Goal: Find specific page/section: Find specific page/section

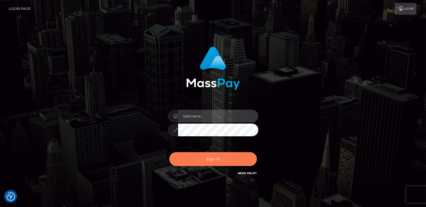
type input "catalinad"
click at [225, 155] on button "Sign in" at bounding box center [213, 159] width 88 height 14
type input "catalinad"
click at [227, 155] on button "Sign in" at bounding box center [213, 159] width 88 height 14
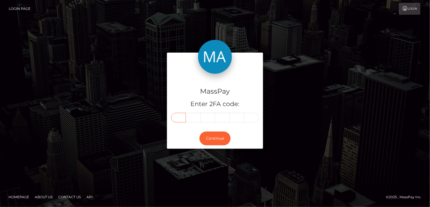
click at [181, 116] on input "text" at bounding box center [178, 118] width 15 height 10
type input "0"
type input "6"
type input "9"
type input "8"
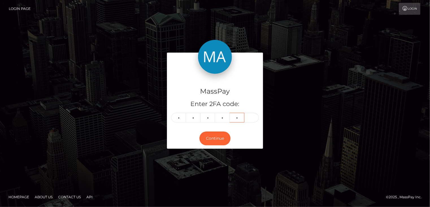
type input "6"
type input "9"
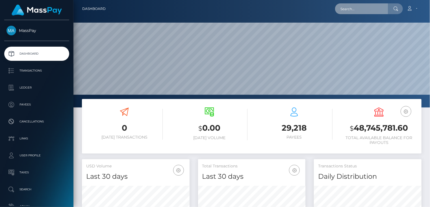
scroll to position [100, 107]
paste input "MSPb3266a7af51249a"
drag, startPoint x: 381, startPoint y: 10, endPoint x: 337, endPoint y: 16, distance: 44.2
click at [337, 14] on div "MSPb3266a7af51249a Loading... Loading..." at bounding box center [369, 8] width 68 height 11
paste input "c19f4e650d3f1dc"
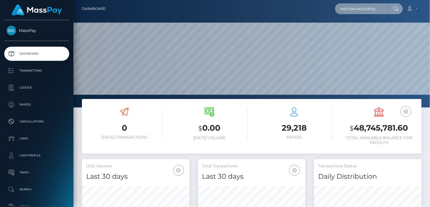
type input "MSPc19f4e650d3f1dc"
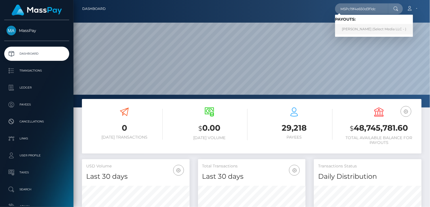
click at [354, 32] on link "Yorica Quispe Mendoza (Select Media LLC - )" at bounding box center [374, 29] width 78 height 10
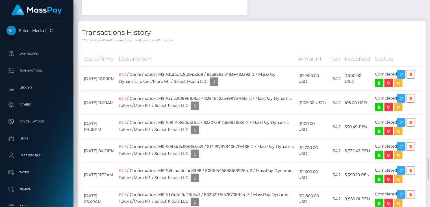
scroll to position [68, 107]
click at [227, 51] on th "Description" at bounding box center [207, 59] width 180 height 16
click at [402, 119] on icon "button" at bounding box center [401, 122] width 7 height 7
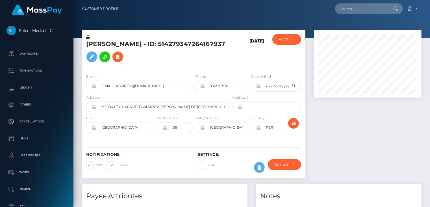
scroll to position [68, 107]
paste input "MSP6338390d4ac1744"
type input "MSP6338390d4ac1744"
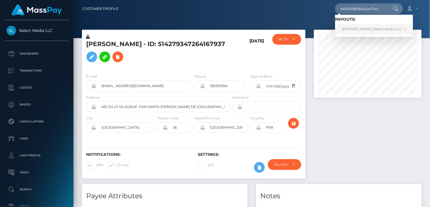
click at [343, 30] on link "Nida Gönder (Select Media LLC - )" at bounding box center [374, 29] width 78 height 10
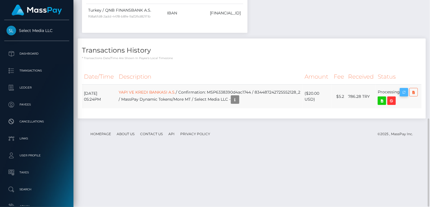
scroll to position [68, 107]
click at [407, 96] on icon "button" at bounding box center [404, 92] width 7 height 7
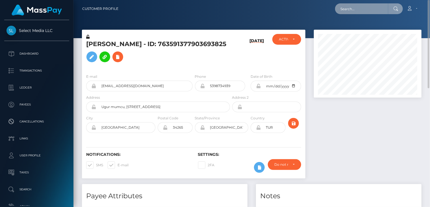
scroll to position [282440, 282400]
paste input "MSP89d680117b34663"
type input "MSP89d680117b34663"
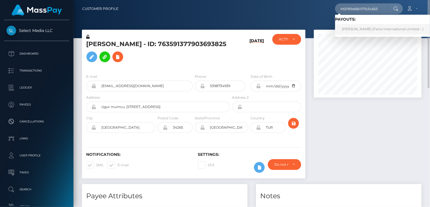
click at [356, 28] on link "KATSIARYNA URBANOVICH (Fenix International Limited - )" at bounding box center [382, 29] width 95 height 10
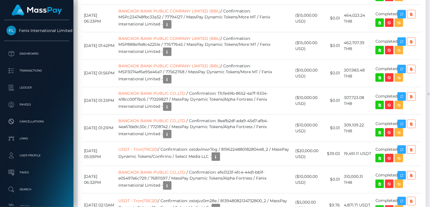
scroll to position [7440, 0]
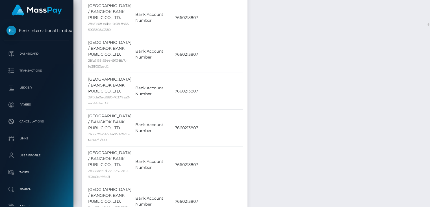
scroll to position [0, 0]
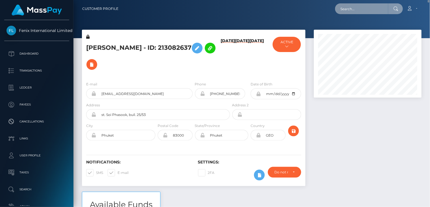
paste input "MSP01ae312458a7b87"
type input "MSP01ae312458a7b87"
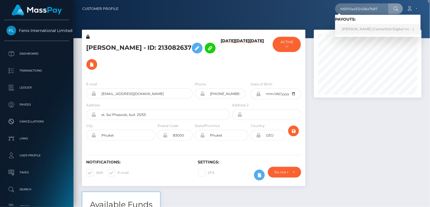
click at [353, 29] on link "Dahiana vanegas (Centerfold Digital Inc - )" at bounding box center [378, 29] width 86 height 10
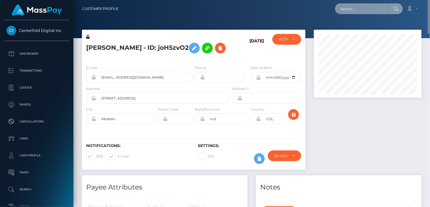
paste input "MSP1325af1bcaae94d"
type input "MSP1325af1bcaae94d"
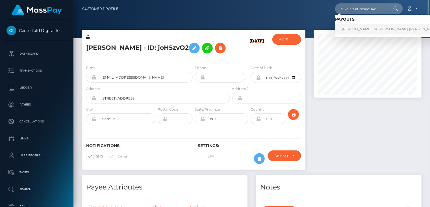
click at [369, 33] on link "ALLAN DE ARAUJO DA SILVA De Araujo da Silva (Global Gifting Technologies Inc - …" at bounding box center [425, 29] width 181 height 10
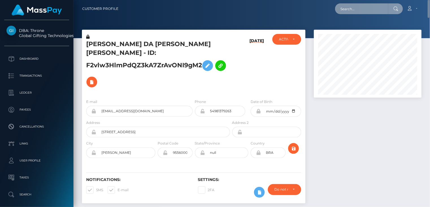
paste input "MSP29f726cf7cb9a60"
type input "MSP29f726cf7cb9a60"
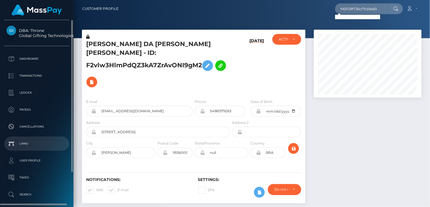
scroll to position [41, 0]
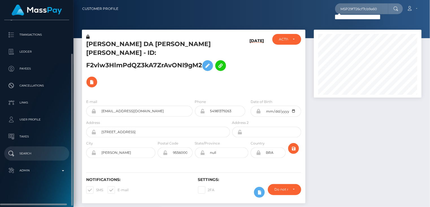
click at [36, 153] on p "Search" at bounding box center [36, 153] width 60 height 8
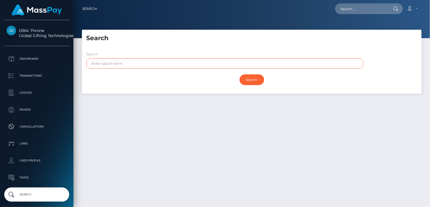
paste input "ALLAN"
type input "ALLAN"
click at [247, 82] on input "Search" at bounding box center [252, 79] width 25 height 11
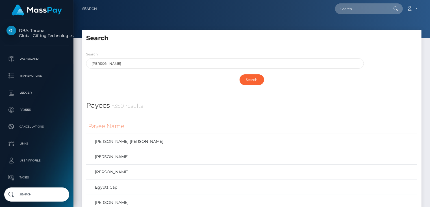
click at [254, 50] on div "Search ALLAN Search" at bounding box center [252, 70] width 340 height 47
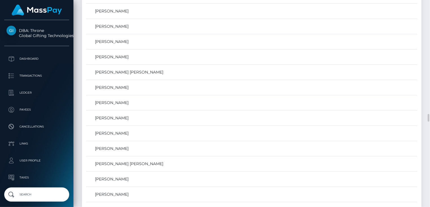
scroll to position [2840, 0]
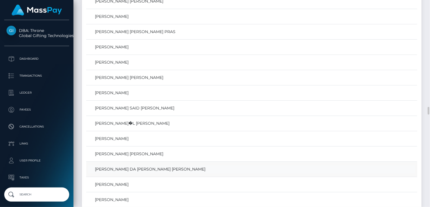
click at [131, 165] on link "ALLAN DE ARAUJO DA SILVA De Araujo da Silva" at bounding box center [251, 169] width 327 height 8
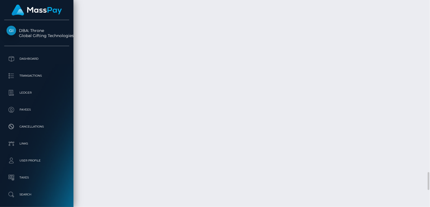
scroll to position [68, 107]
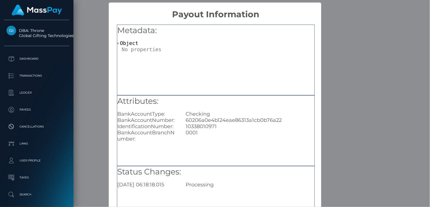
click at [348, 21] on div "× Payout Information Metadata: Object Attributes: BankAccountType: Checking Ban…" at bounding box center [215, 103] width 430 height 207
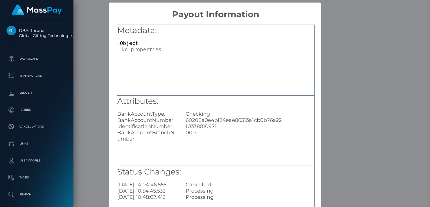
click at [346, 15] on div "× Payout Information Metadata: Object Attributes: BankAccountType: Checking Ban…" at bounding box center [215, 103] width 430 height 207
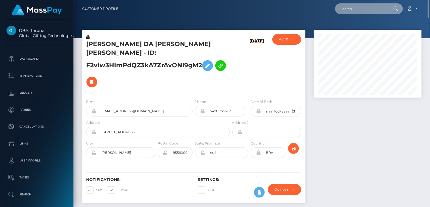
scroll to position [282440, 282400]
paste input "MSP3e728a1f06e9d9b"
type input "MSP3e728a1f06e9d9b"
paste input "poact_TjopOAWenyRR"
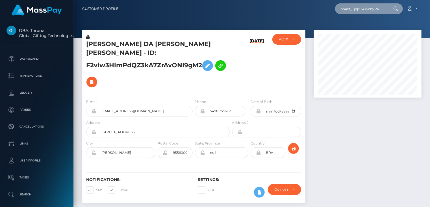
type input "poact_TjopOAWenyRR"
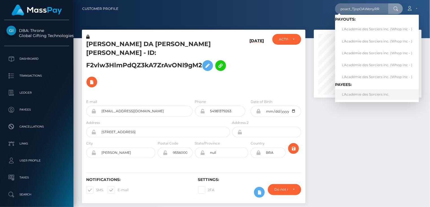
click at [370, 93] on link "L'Académie des Sorciers inc." at bounding box center [377, 94] width 84 height 10
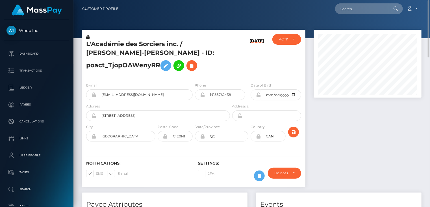
click at [125, 46] on h5 "L'Académie des Sorciers inc. / [PERSON_NAME]-[PERSON_NAME] - ID: poact_TjopOAWe…" at bounding box center [156, 57] width 141 height 34
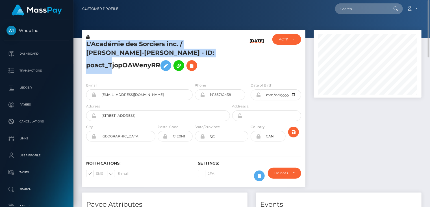
click at [125, 46] on h5 "L'Académie des Sorciers inc. / [PERSON_NAME]-[PERSON_NAME] - ID: poact_TjopOAWe…" at bounding box center [156, 57] width 141 height 34
copy h5 "L'Académie des Sorciers inc. / [PERSON_NAME]-[PERSON_NAME] - ID: poact_TjopOAWe…"
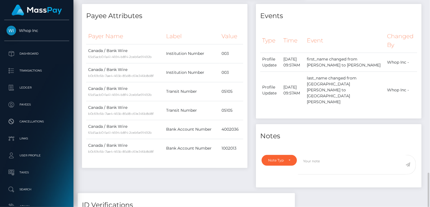
scroll to position [471, 0]
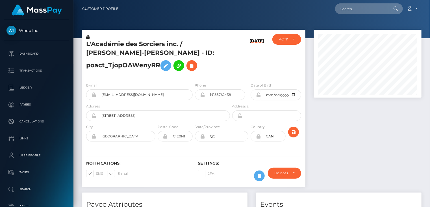
scroll to position [68, 107]
paste input "MSP3e728a1f06e9d9b"
drag, startPoint x: 382, startPoint y: 7, endPoint x: 338, endPoint y: 13, distance: 43.9
click at [338, 13] on input "MSP3e728a1f06e9d9b" at bounding box center [361, 8] width 53 height 11
paste input "H7jI7MtogCXrpYVK2U5baiRX44s1"
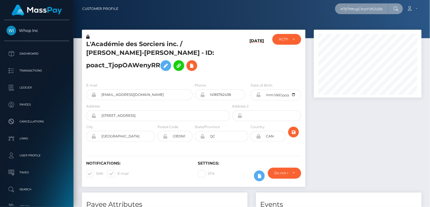
scroll to position [0, 14]
type input "H7jI7MtogCXrpYVK2U5baiRX44s1"
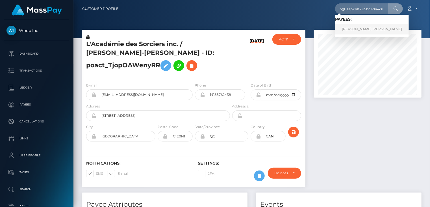
scroll to position [0, 0]
click at [355, 27] on link "KAROL MICHELT RIOS GARCIA" at bounding box center [372, 29] width 74 height 10
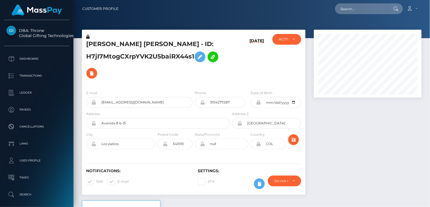
scroll to position [68, 107]
type input "H7jI7MtogCXrpYVK2U5baiRX44s1"
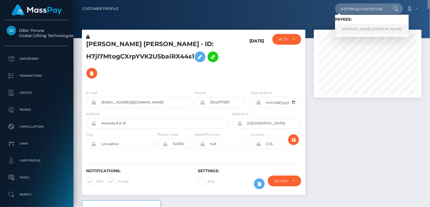
click at [364, 32] on link "KAROL MICHELT RIOS GARCIA" at bounding box center [372, 29] width 74 height 10
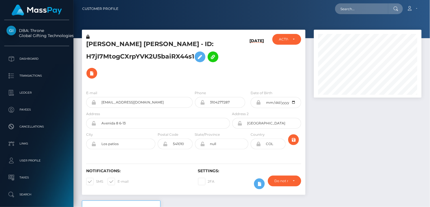
scroll to position [68, 107]
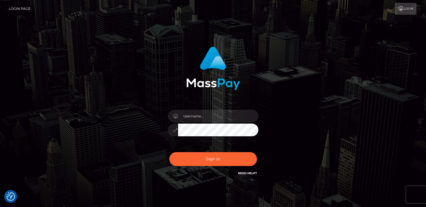
checkbox input "true"
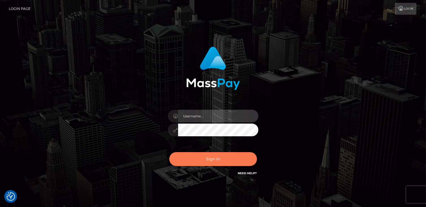
type input "catalinad"
click at [207, 155] on button "Sign in" at bounding box center [213, 159] width 88 height 14
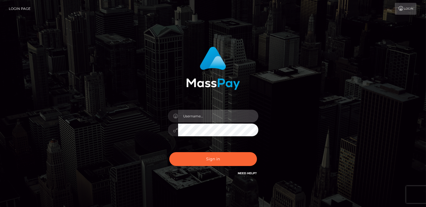
type input "catalinad"
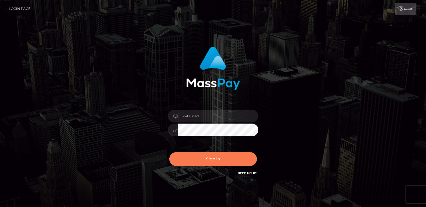
click at [203, 163] on button "Sign in" at bounding box center [213, 159] width 88 height 14
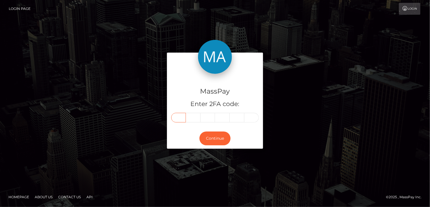
click at [178, 116] on input "text" at bounding box center [178, 118] width 15 height 10
click at [179, 121] on input "text" at bounding box center [178, 118] width 15 height 10
type input "4"
type input "1"
type input "8"
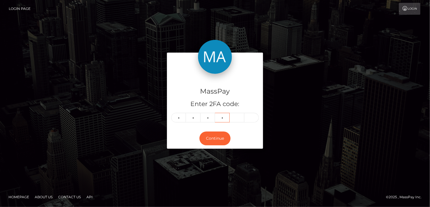
type input "1"
type input "8"
type input "1"
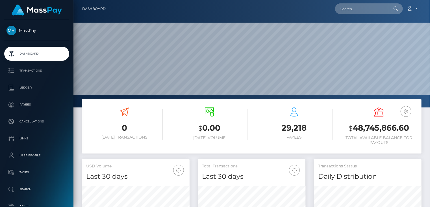
scroll to position [100, 107]
paste input "pout_911V6iGxcciAk"
type input "pout_911V6iGxcciAk"
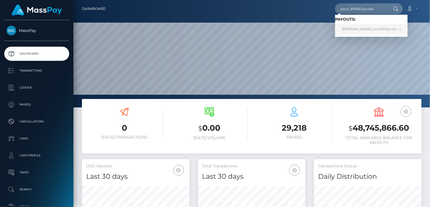
click at [357, 29] on link "Vinal Ltd (Whop Inc - )" at bounding box center [371, 29] width 73 height 10
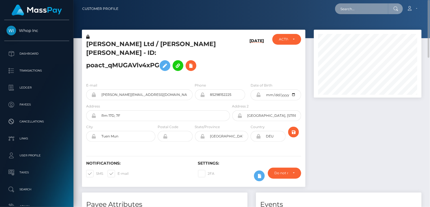
paste input "MSP35285d18be685ef"
type input "MSP35285d18be685ef"
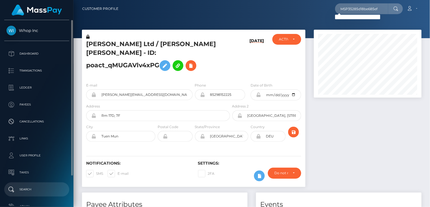
click at [39, 189] on p "Search" at bounding box center [36, 189] width 60 height 8
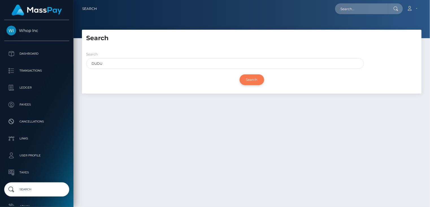
type input "DUDU"
click at [255, 81] on input "Search" at bounding box center [252, 79] width 25 height 11
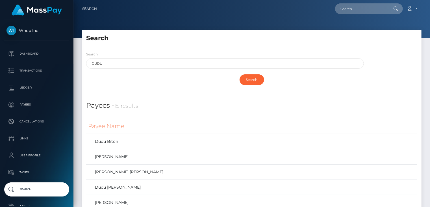
click at [164, 51] on div "Search DUDU" at bounding box center [225, 60] width 278 height 18
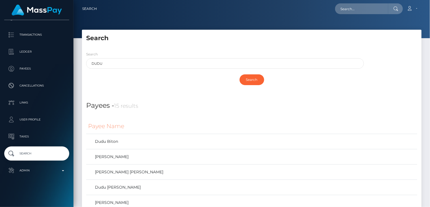
scroll to position [199, 0]
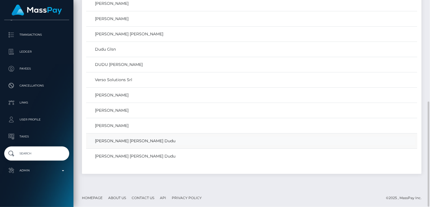
click at [165, 142] on link "[PERSON_NAME] [PERSON_NAME] Dudu" at bounding box center [251, 141] width 327 height 8
click at [159, 143] on link "[PERSON_NAME] [PERSON_NAME] Dudu" at bounding box center [251, 141] width 327 height 8
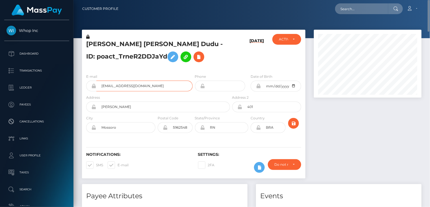
click at [139, 87] on input "[EMAIL_ADDRESS][DOMAIN_NAME]" at bounding box center [144, 86] width 96 height 11
click at [139, 87] on input "contadetestesp12+aacea17c36@gmail.com" at bounding box center [144, 86] width 96 height 11
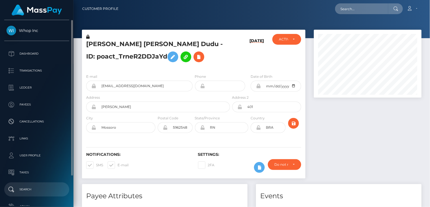
click at [26, 189] on p "Search" at bounding box center [36, 189] width 60 height 8
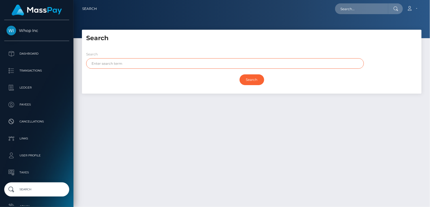
paste input "DUDU"
type input "DUDU"
click at [254, 81] on input "Search" at bounding box center [252, 79] width 25 height 11
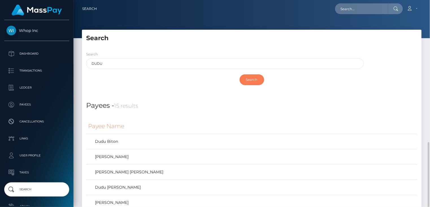
scroll to position [199, 0]
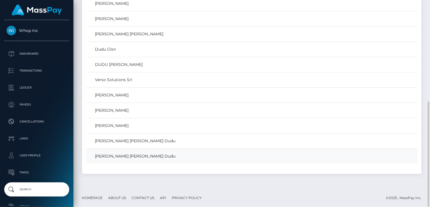
click at [158, 155] on link "CARLOS EDUARDO DINIZ DA SILVA Dudu" at bounding box center [251, 156] width 327 height 8
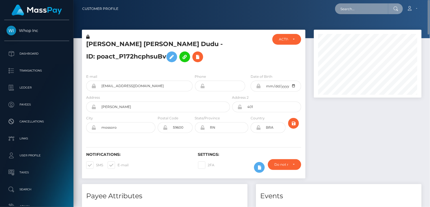
paste input "[EMAIL_ADDRESS][DOMAIN_NAME]"
type input "[EMAIL_ADDRESS][DOMAIN_NAME]"
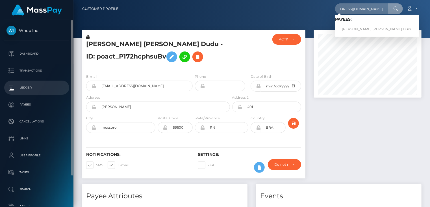
scroll to position [0, 0]
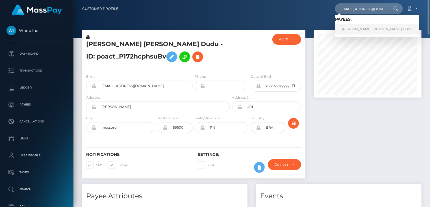
click at [358, 31] on link "[PERSON_NAME] [PERSON_NAME] Dudu" at bounding box center [377, 29] width 84 height 10
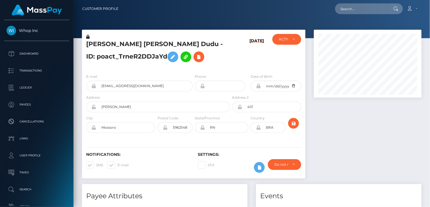
scroll to position [68, 107]
click at [139, 83] on input "contadetestesp12+aacea17c36@gmail.com" at bounding box center [144, 86] width 96 height 11
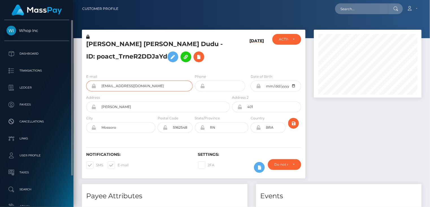
scroll to position [36, 0]
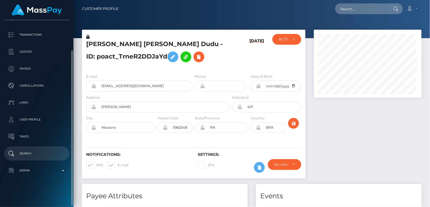
click at [33, 157] on p "Search" at bounding box center [36, 153] width 60 height 8
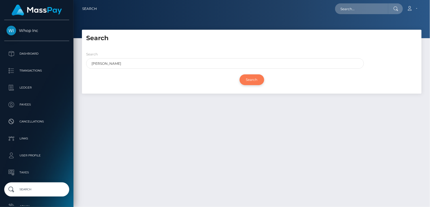
type input "[PERSON_NAME]"
click at [255, 79] on input "Search" at bounding box center [252, 79] width 25 height 11
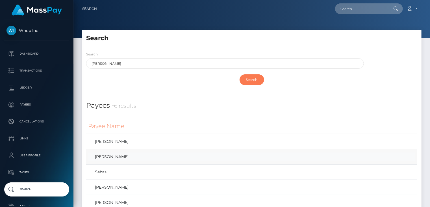
scroll to position [62, 0]
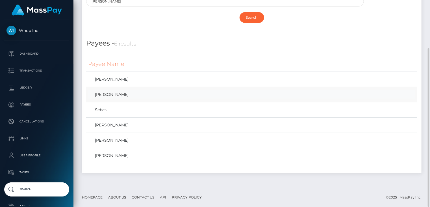
click at [120, 97] on link "[PERSON_NAME]" at bounding box center [251, 94] width 327 height 8
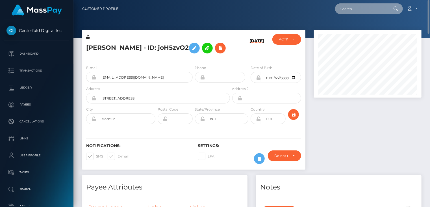
paste input "biz_kfkMqL5kyH1Zy3"
type input "biz_kfkMqL5kyH1Zy3"
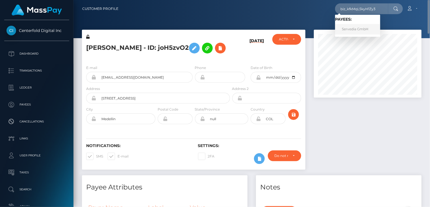
click at [344, 29] on link "Servedia GmbH" at bounding box center [357, 29] width 45 height 10
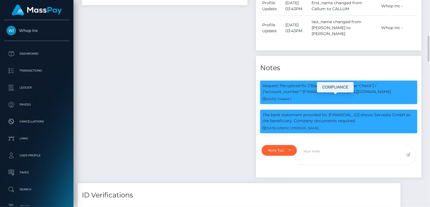
scroll to position [68, 107]
drag, startPoint x: 262, startPoint y: 99, endPoint x: 388, endPoint y: 104, distance: 126.1
click at [388, 112] on p "The bank statement provided for [FINANCIAL_ID] shows Servedia GmbH as the benef…" at bounding box center [338, 118] width 153 height 12
copy p "The bank statement provided for [FINANCIAL_ID] shows Servedia GmbH as the benef…"
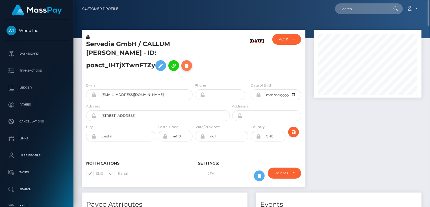
click at [190, 62] on icon at bounding box center [186, 65] width 7 height 7
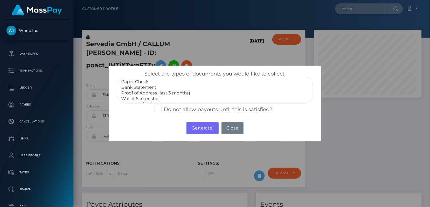
scroll to position [17, 0]
select select "Company/Entity documents"
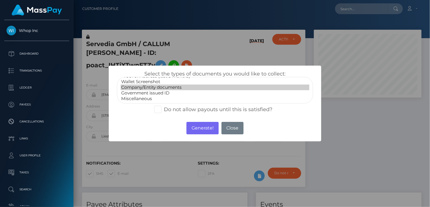
click at [163, 87] on option "Company/Entity documents" at bounding box center [215, 87] width 189 height 6
click at [202, 131] on button "Generate!" at bounding box center [202, 128] width 32 height 12
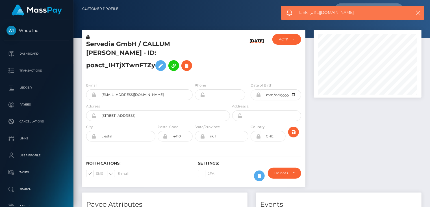
click at [333, 12] on span "Link: https://l.maspay.io/mlZ4w" at bounding box center [352, 13] width 106 height 6
copy span "Link: https://l.maspay.io/mlZ4w"
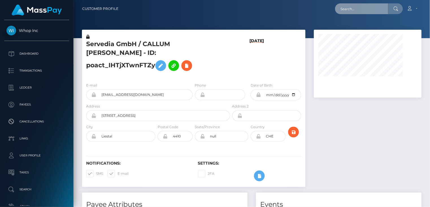
paste input "pout_y0vgGOkQm8aE4"
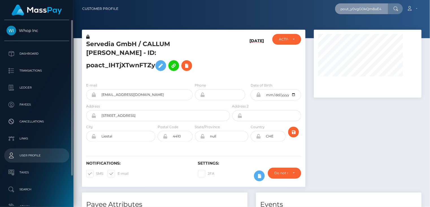
type input "pout_y0vgGOkQm8aE4"
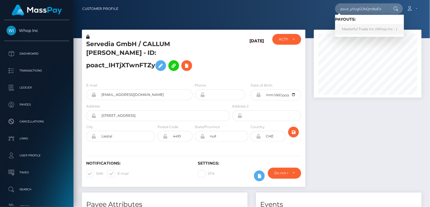
drag, startPoint x: 31, startPoint y: 153, endPoint x: 388, endPoint y: 31, distance: 376.7
click at [388, 31] on link "Masterful Trade Inc (Whop Inc - )" at bounding box center [369, 29] width 69 height 10
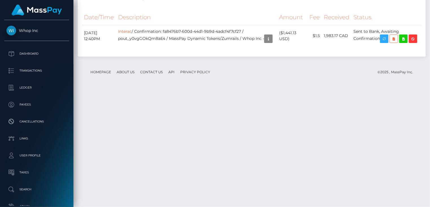
scroll to position [928, 0]
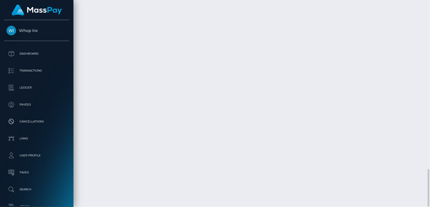
click at [387, 146] on div "Force status update" at bounding box center [384, 141] width 41 height 10
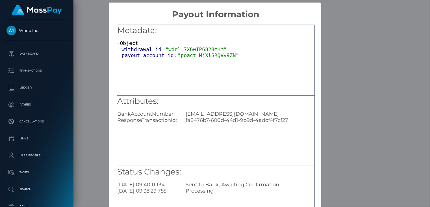
click at [368, 77] on div "× Payout Information Metadata: Object withdrawal_id: "wdrl_7X6wIPG828mHM" payou…" at bounding box center [215, 103] width 430 height 207
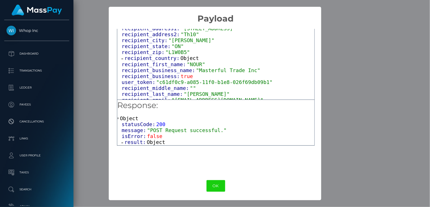
scroll to position [0, 0]
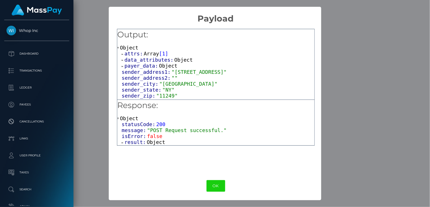
click at [348, 52] on div "× Payload Output: Object attrs: Array [ 1 ] data_attributes: Object payer_data:…" at bounding box center [215, 103] width 430 height 207
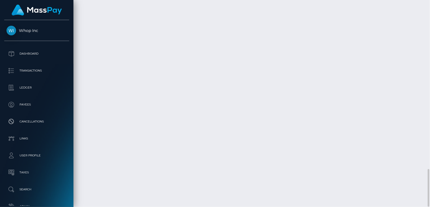
scroll to position [68, 107]
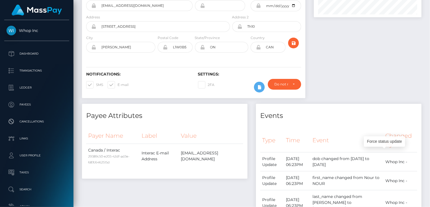
scroll to position [0, 0]
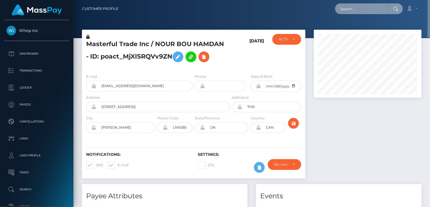
paste input "H7jI7MtogCXrpYVK2U5baiRX44s1"
type input "H7jI7MtogCXrpYVK2U5baiRX44s1"
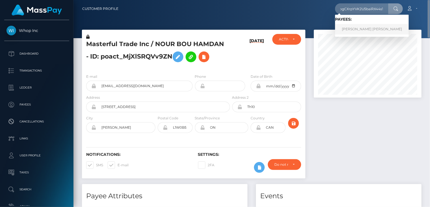
click at [386, 30] on link "KAROL MICHELT RIOS GARCIA" at bounding box center [372, 29] width 74 height 10
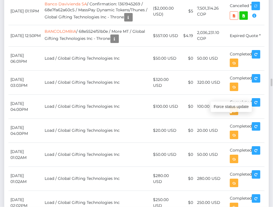
scroll to position [68, 80]
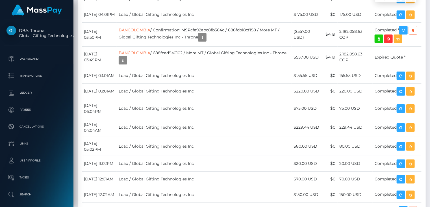
scroll to position [68, 107]
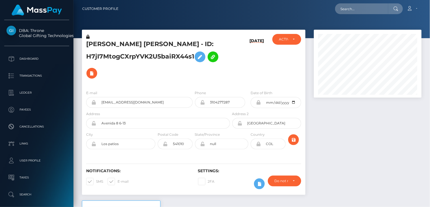
scroll to position [68, 107]
paste input "MSPaef854bbadbe5f5"
type input "MSPaef854bbadbe5f5"
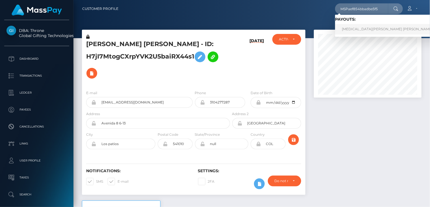
click at [362, 31] on link "Syeda Samiya Farida Bukhari (Whop Inc - )" at bounding box center [398, 29] width 127 height 10
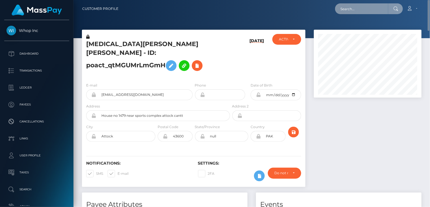
paste input "MSP84b8188e024940e"
type input "MSP84b8188e024940e"
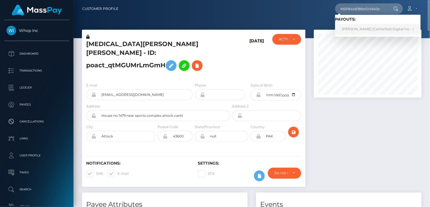
click at [358, 30] on link "Dahiana vanegas (Centerfold Digital Inc - )" at bounding box center [378, 29] width 86 height 10
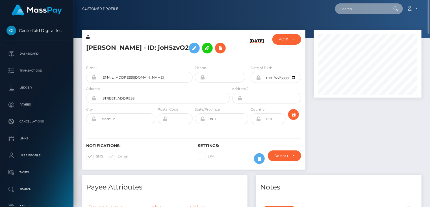
paste input "MSP7c614c60b12d28a"
type input "MSP7c614c60b12d28a"
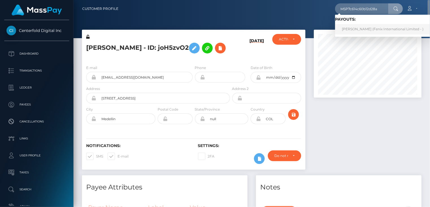
click at [354, 32] on link "POOJA RANI (Fenix International Limited - )" at bounding box center [382, 29] width 95 height 10
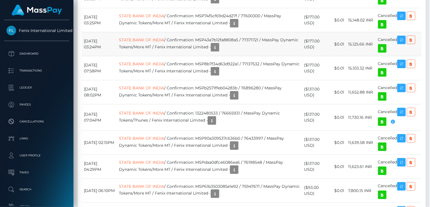
scroll to position [1304, 0]
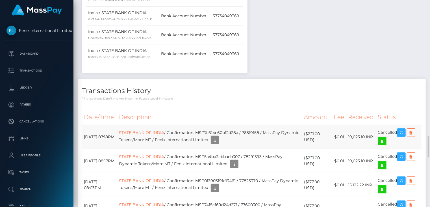
click at [229, 125] on td "STATE BANK OF INDIA / Confirmation: MSP7c614c60b12d28a / 78519158 / MassPay Dyn…" at bounding box center [209, 137] width 185 height 24
copy td "MSP7c614c60b12d28a"
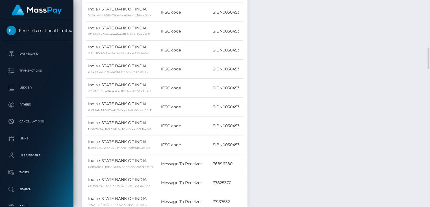
scroll to position [0, 0]
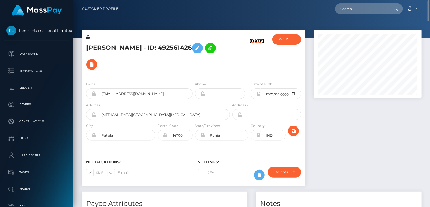
click at [120, 46] on h5 "POOJA RANI - ID: 492561426" at bounding box center [156, 56] width 141 height 33
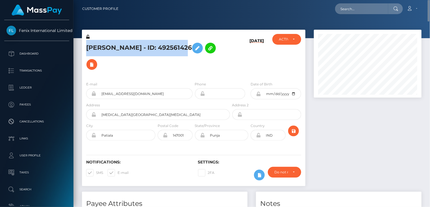
click at [120, 46] on h5 "POOJA RANI - ID: 492561426" at bounding box center [156, 56] width 141 height 33
copy h5 "POOJA RANI - ID: 492561426"
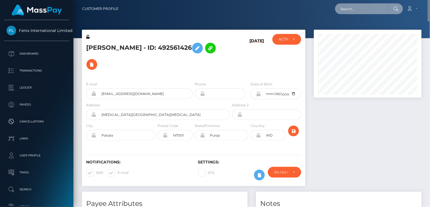
paste input "MSPaff7ff5bfd70cb0"
type input "MSPaff7ff5bfd70cb0"
